Goal: Navigation & Orientation: Find specific page/section

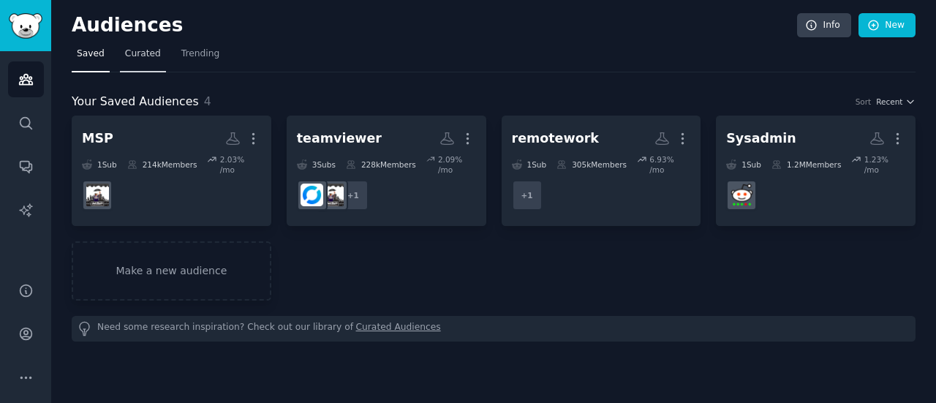
click at [148, 61] on link "Curated" at bounding box center [143, 57] width 46 height 30
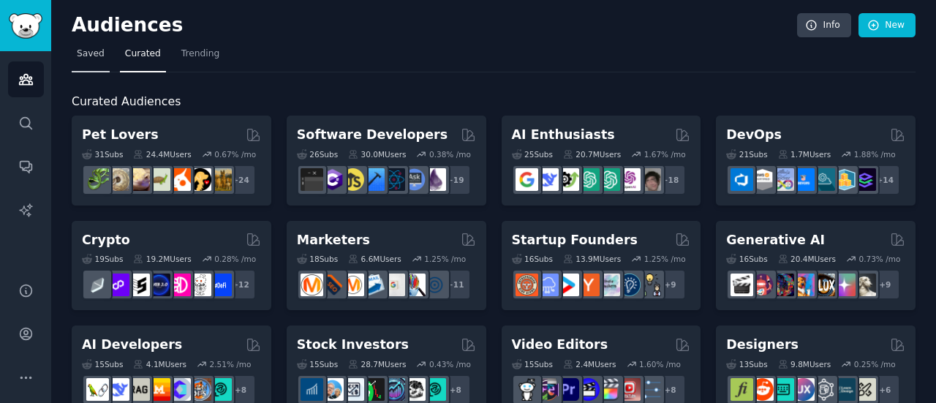
click at [94, 53] on span "Saved" at bounding box center [91, 54] width 28 height 13
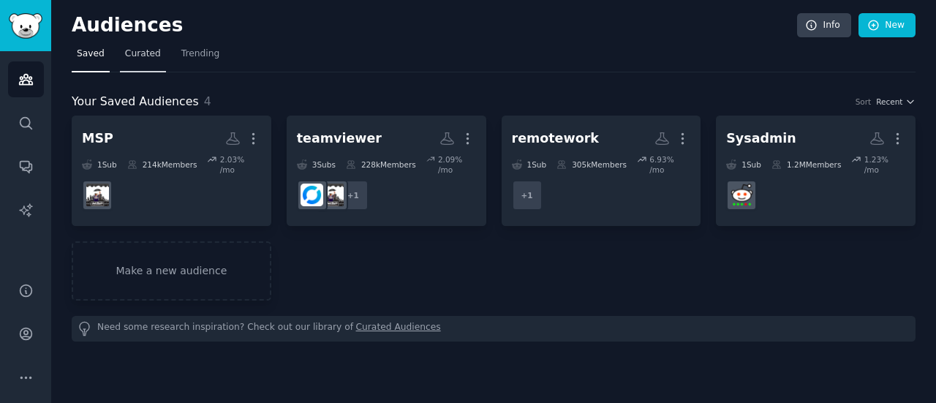
click at [136, 51] on span "Curated" at bounding box center [143, 54] width 36 height 13
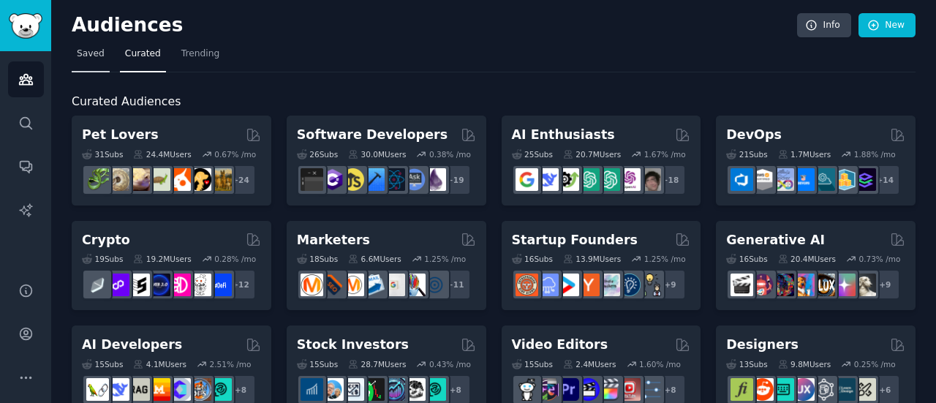
click at [82, 58] on span "Saved" at bounding box center [91, 54] width 28 height 13
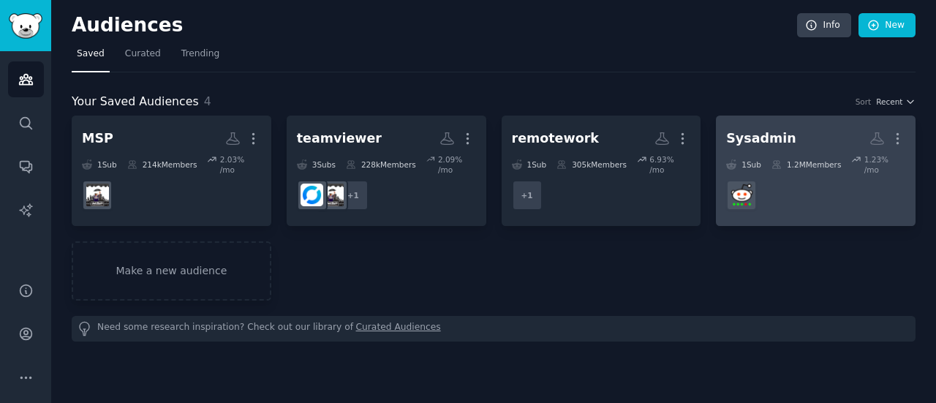
drag, startPoint x: 838, startPoint y: 133, endPoint x: 895, endPoint y: 196, distance: 84.9
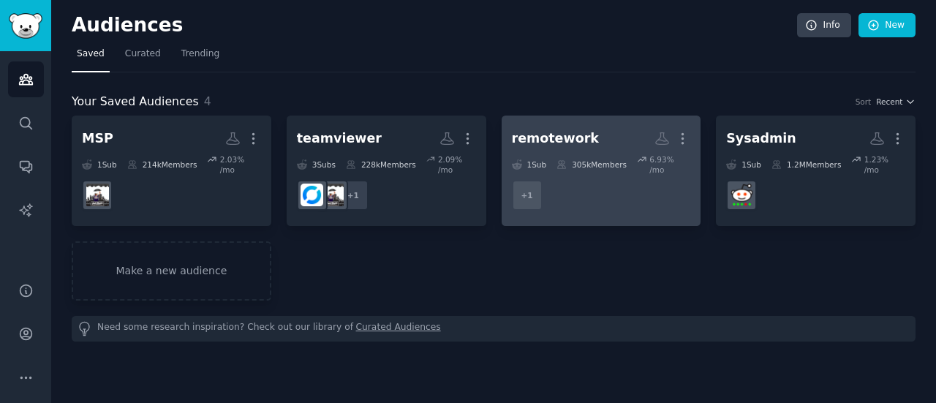
click at [580, 148] on h2 "remotework More" at bounding box center [601, 139] width 179 height 26
